Goal: Use online tool/utility: Utilize a website feature to perform a specific function

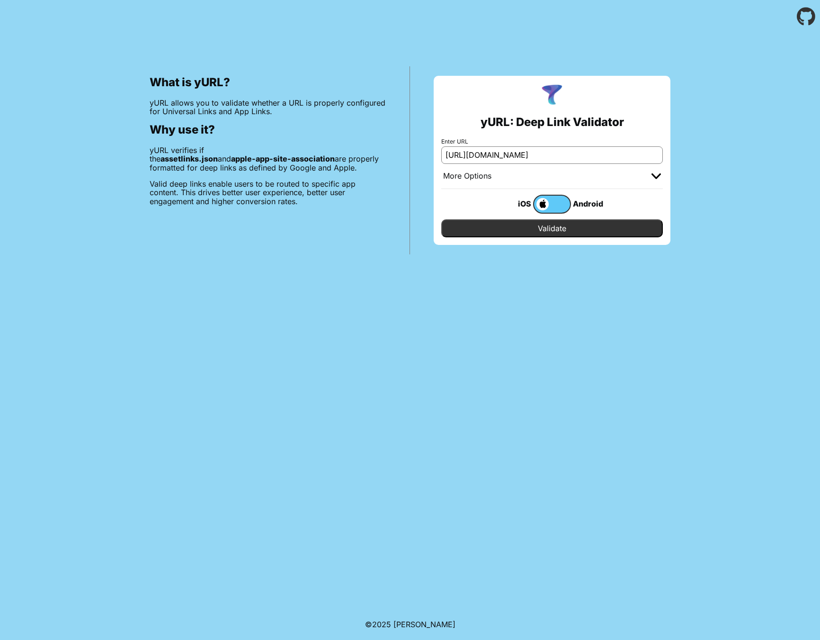
type input "[URL][DOMAIN_NAME]"
click at [500, 222] on input "Validate" at bounding box center [552, 228] width 222 height 18
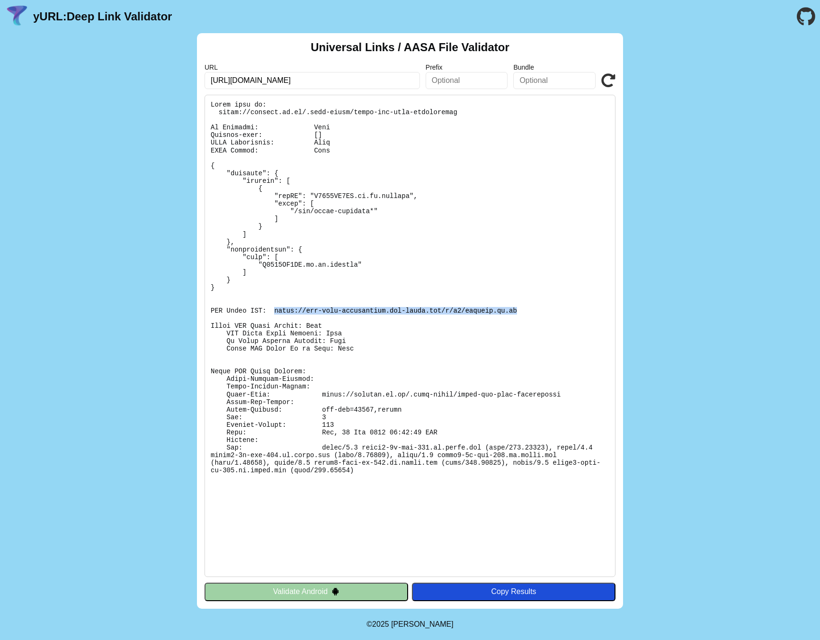
drag, startPoint x: 274, startPoint y: 309, endPoint x: 514, endPoint y: 312, distance: 239.7
click at [516, 310] on pre at bounding box center [410, 336] width 411 height 482
copy pre "https://app-site-association.cdn-apple.com/a/v1/newsday.co.za"
